Goal: Use online tool/utility: Utilize a website feature to perform a specific function

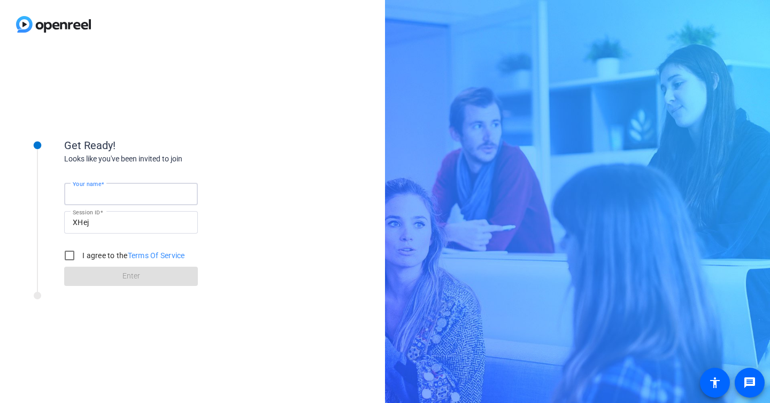
click at [163, 196] on input "Your name" at bounding box center [131, 194] width 117 height 13
type input "SR-Snowflake"
click at [79, 273] on form "Your name SR-Snowflake Session ID XHej I agree to the Terms Of Service Enter" at bounding box center [131, 231] width 134 height 109
click at [76, 255] on input "I agree to the Terms Of Service" at bounding box center [69, 255] width 21 height 21
checkbox input "true"
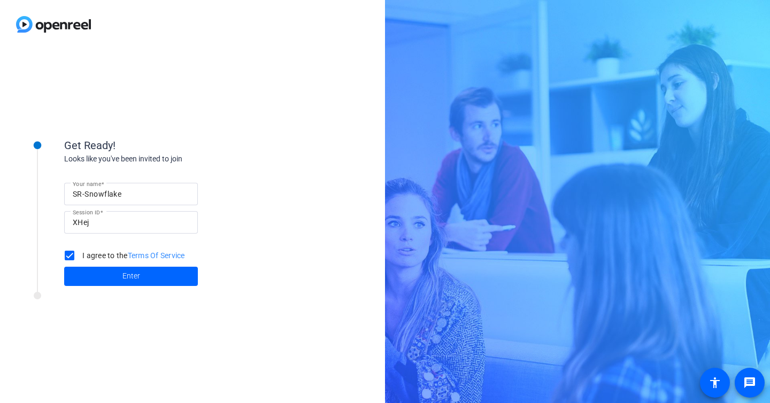
click at [104, 272] on span at bounding box center [131, 277] width 134 height 26
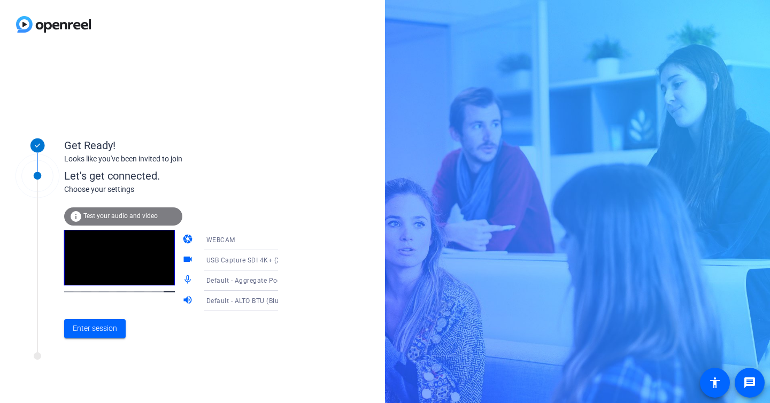
click at [217, 234] on div "WEBCAM" at bounding box center [246, 239] width 80 height 13
click at [229, 241] on div at bounding box center [385, 201] width 770 height 403
click at [258, 283] on span "Default - Aggregate Podcast Mics (Aggregate)" at bounding box center [278, 280] width 144 height 9
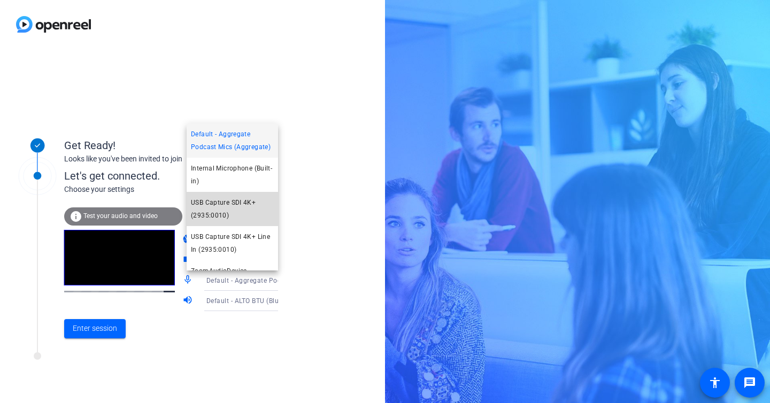
click at [256, 211] on span "USB Capture SDI 4K+ (2935:0010)" at bounding box center [232, 209] width 83 height 26
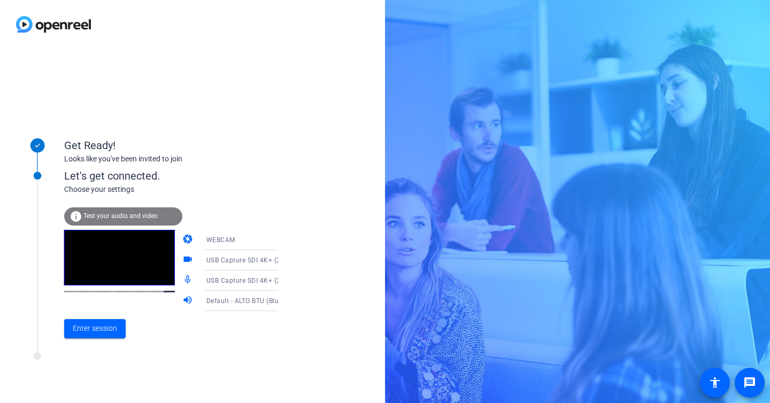
click at [241, 302] on span "Default - ALTO BTU (Bluetooth)" at bounding box center [253, 300] width 95 height 9
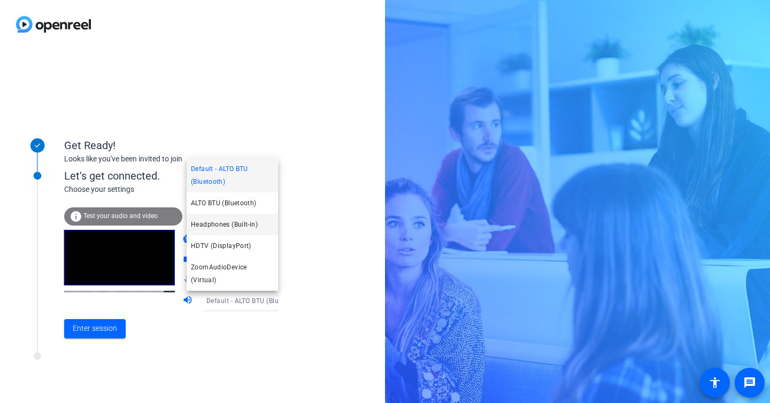
click at [263, 235] on mat-option "Headphones (Built-in)" at bounding box center [232, 224] width 91 height 21
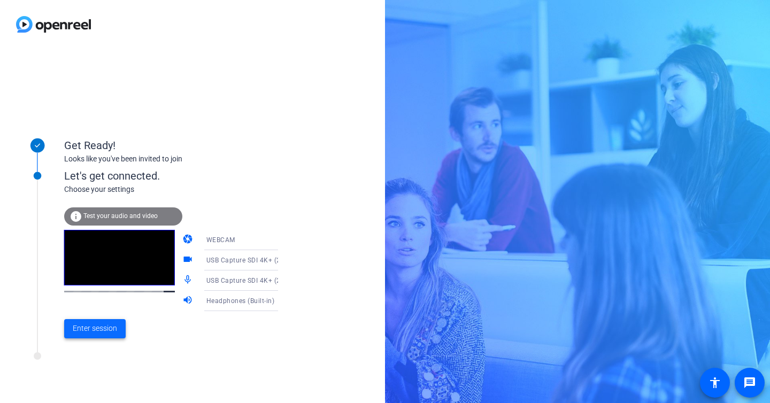
click at [104, 329] on span "Enter session" at bounding box center [95, 328] width 44 height 11
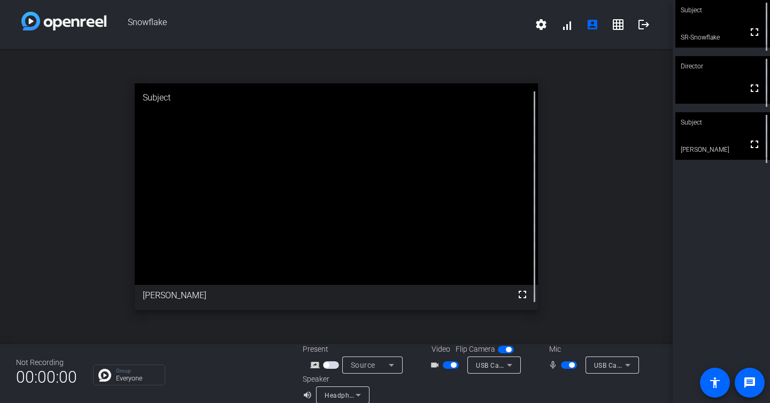
scroll to position [12, 0]
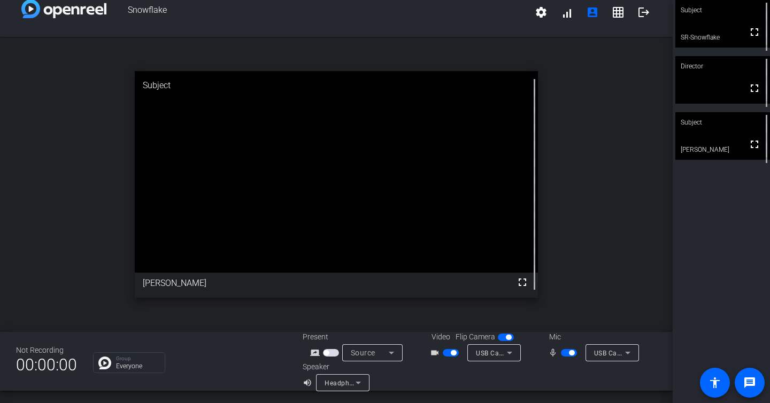
click at [350, 382] on span "Headphones (Built-in)" at bounding box center [359, 383] width 68 height 9
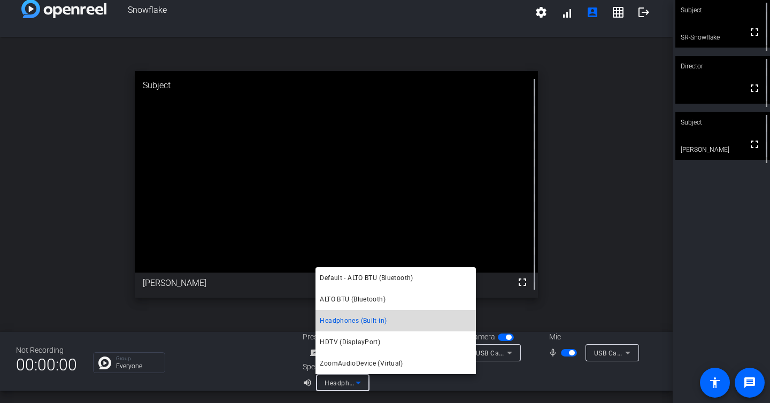
click at [375, 321] on span "Headphones (Built-in)" at bounding box center [353, 320] width 67 height 13
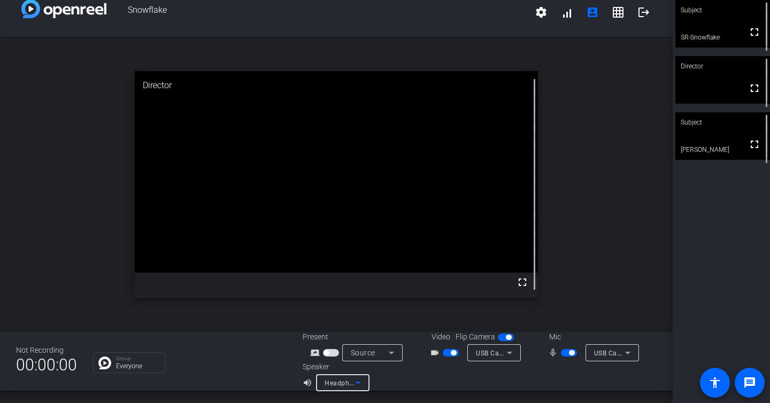
click at [347, 384] on span "Headphones (Built-in)" at bounding box center [359, 383] width 68 height 9
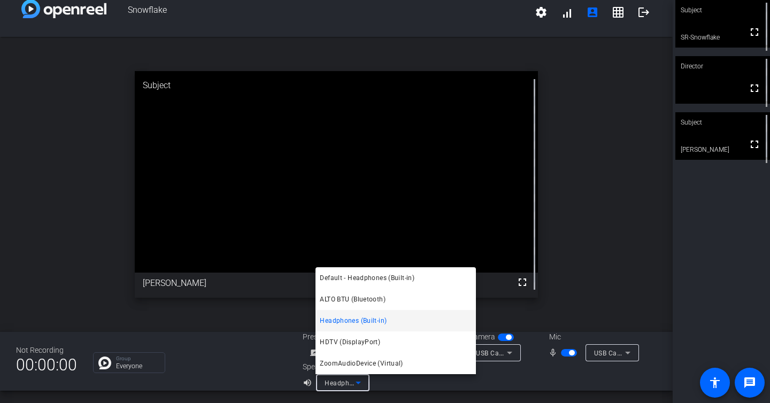
click at [386, 278] on span "Default - Headphones (Built-in)" at bounding box center [367, 278] width 95 height 13
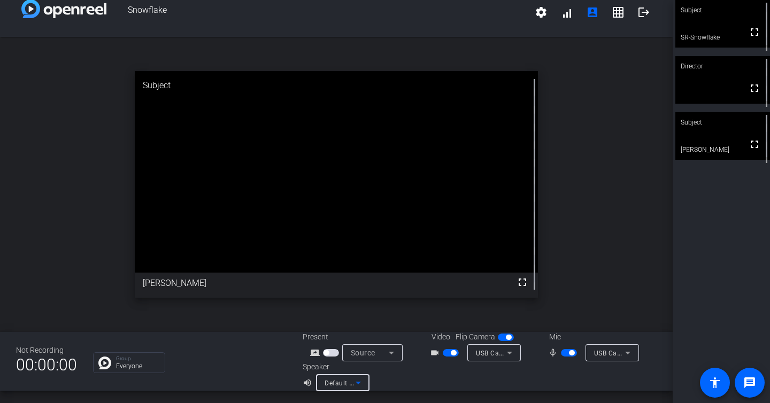
click at [336, 383] on span "Default - Headphones (Built-in)" at bounding box center [373, 383] width 97 height 9
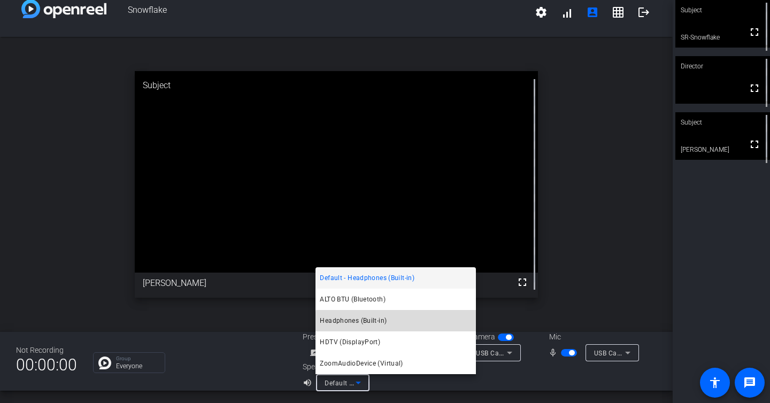
click at [398, 321] on mat-option "Headphones (Built-in)" at bounding box center [396, 320] width 160 height 21
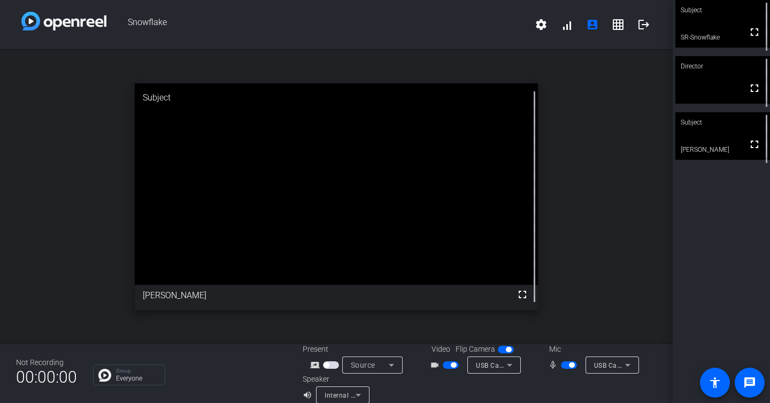
click at [346, 394] on span "Internal Speakers (Built-in)" at bounding box center [366, 395] width 83 height 9
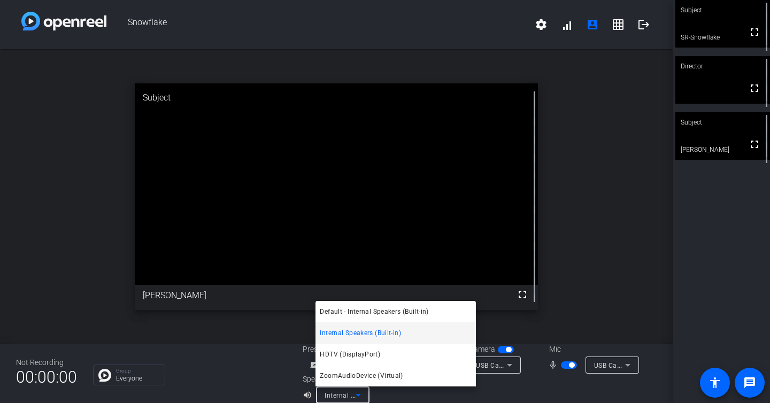
click at [346, 394] on div at bounding box center [385, 201] width 770 height 403
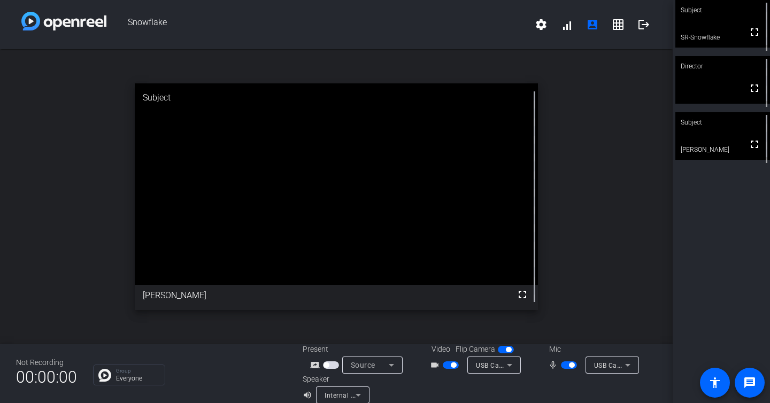
click at [350, 392] on span "Internal Speakers (Built-in)" at bounding box center [366, 395] width 83 height 9
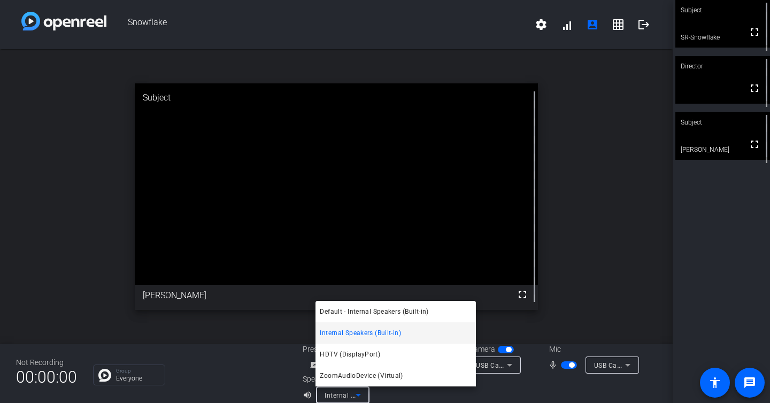
click at [351, 392] on div at bounding box center [385, 201] width 770 height 403
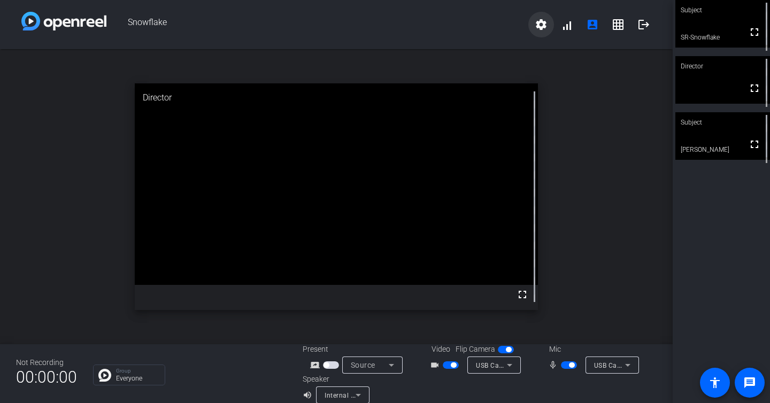
click at [545, 26] on mat-icon "settings" at bounding box center [541, 24] width 13 height 13
click at [545, 26] on div at bounding box center [385, 201] width 770 height 403
click at [605, 359] on div "USB Capture SDI 4K+ (2935:0010)" at bounding box center [609, 365] width 31 height 13
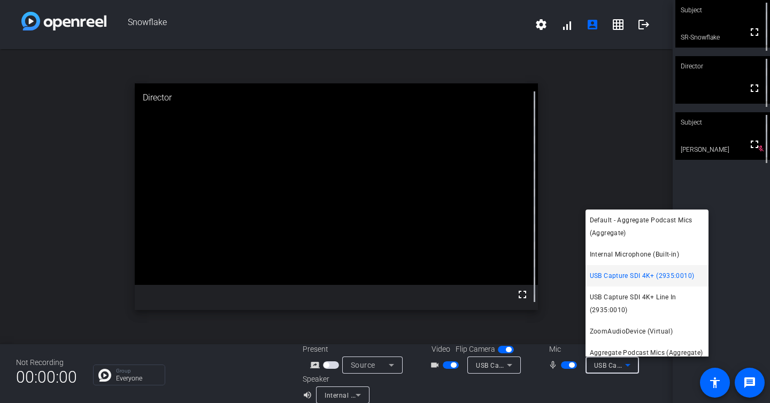
click at [627, 142] on div at bounding box center [385, 201] width 770 height 403
